Goal: Find contact information: Find contact information

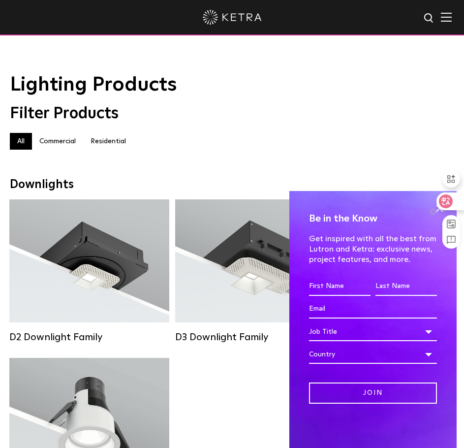
click at [442, 211] on div at bounding box center [447, 207] width 34 height 84
click at [452, 12] on img at bounding box center [446, 16] width 11 height 9
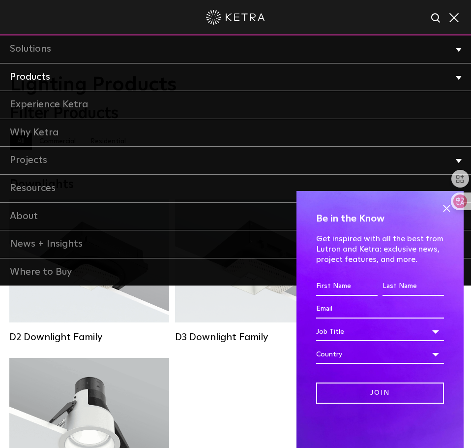
click at [37, 76] on link "Products" at bounding box center [235, 77] width 471 height 28
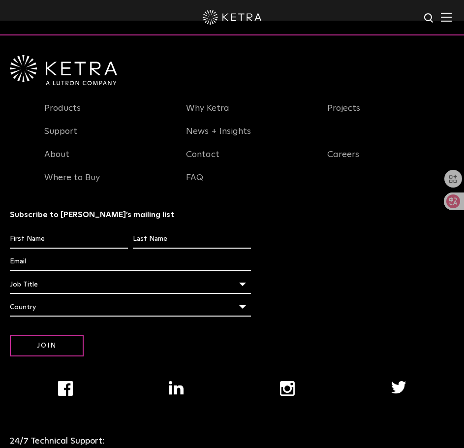
scroll to position [2263, 0]
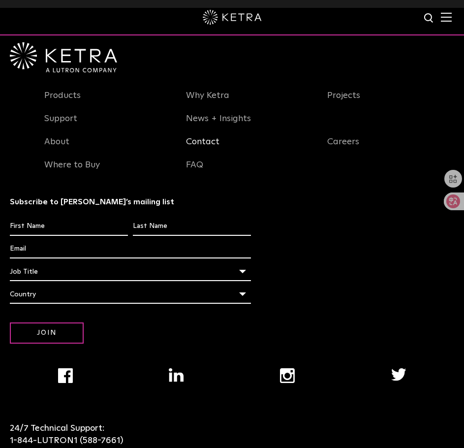
click at [192, 157] on link "Contact" at bounding box center [202, 147] width 33 height 23
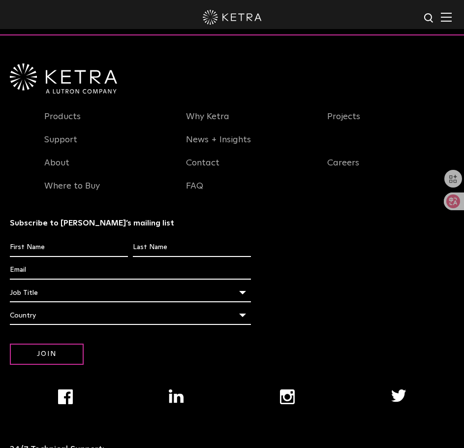
scroll to position [1230, 0]
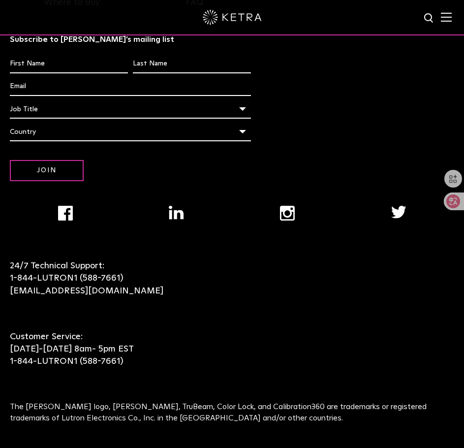
click at [69, 207] on img "Navigation Menu" at bounding box center [65, 213] width 15 height 15
